Goal: Find specific page/section: Find specific page/section

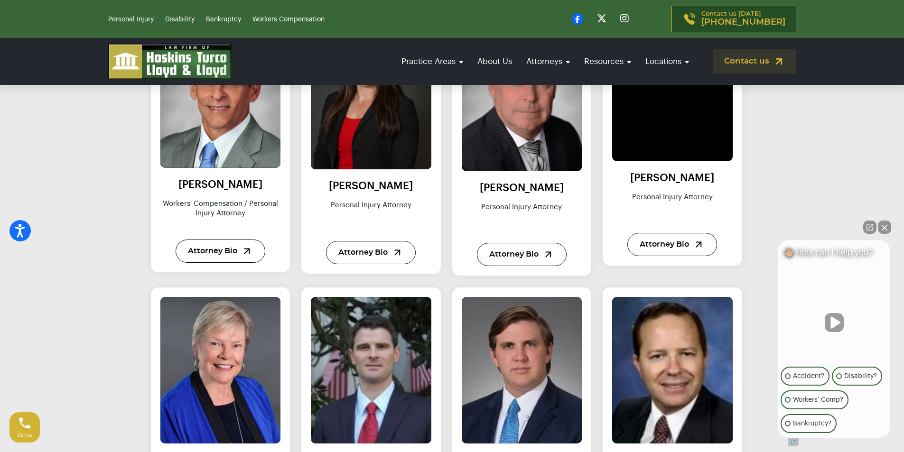
scroll to position [759, 0]
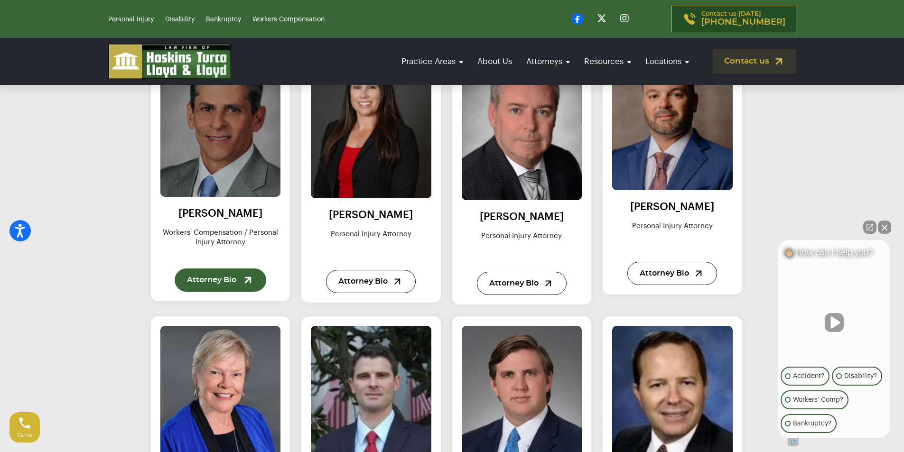
click at [221, 281] on link "Attorney Bio" at bounding box center [221, 280] width 92 height 23
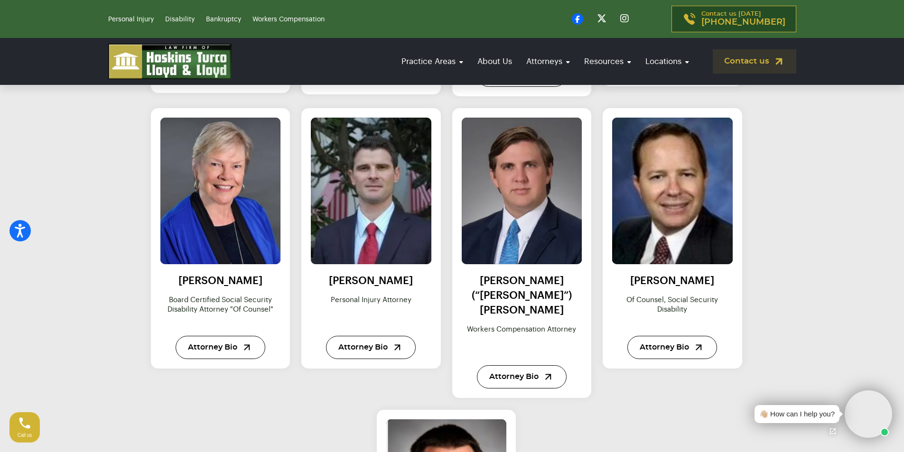
scroll to position [902, 0]
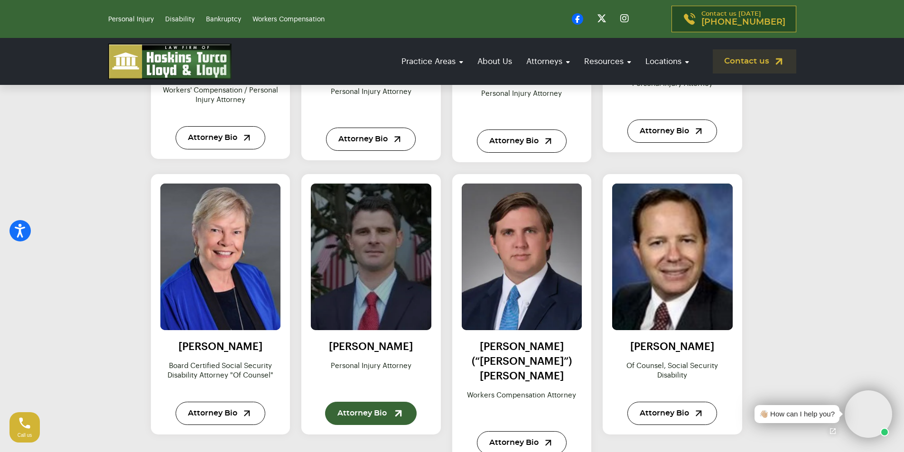
click at [375, 409] on link "Attorney Bio" at bounding box center [371, 413] width 92 height 23
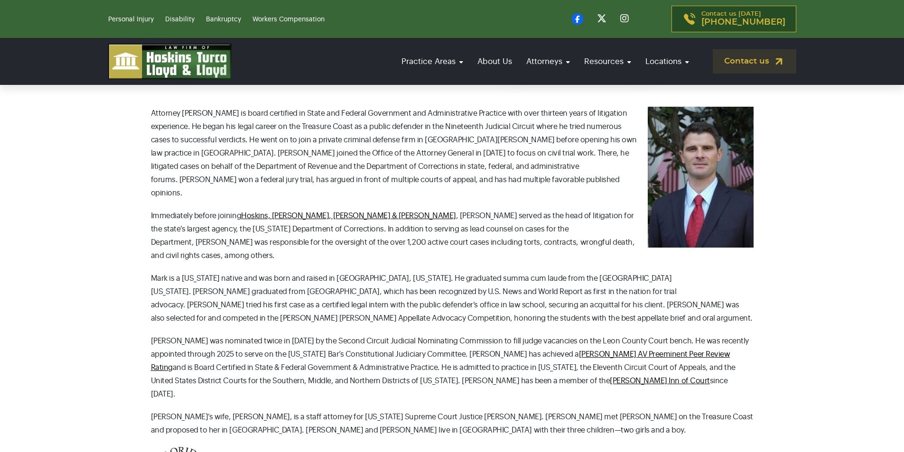
scroll to position [332, 0]
